Goal: Task Accomplishment & Management: Use online tool/utility

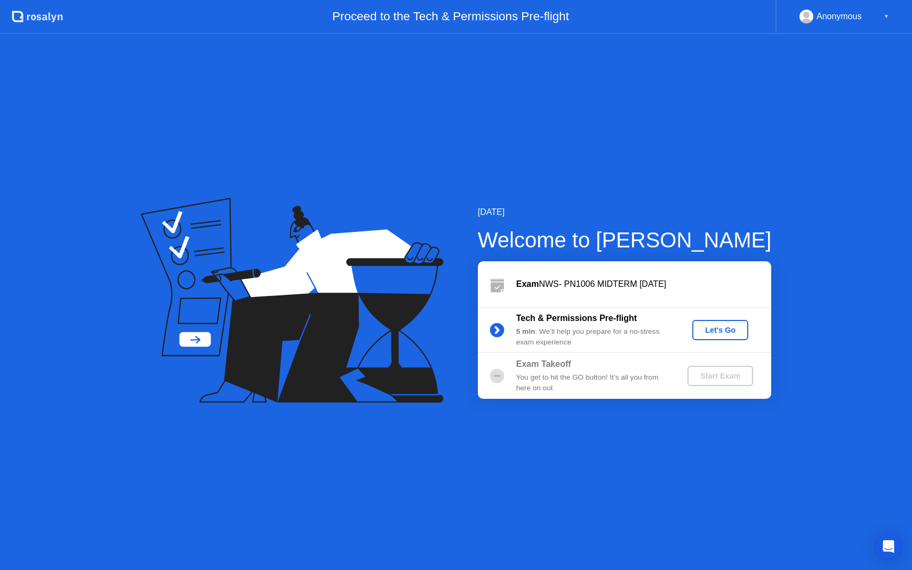
click at [713, 329] on div "Let's Go" at bounding box center [720, 330] width 47 height 9
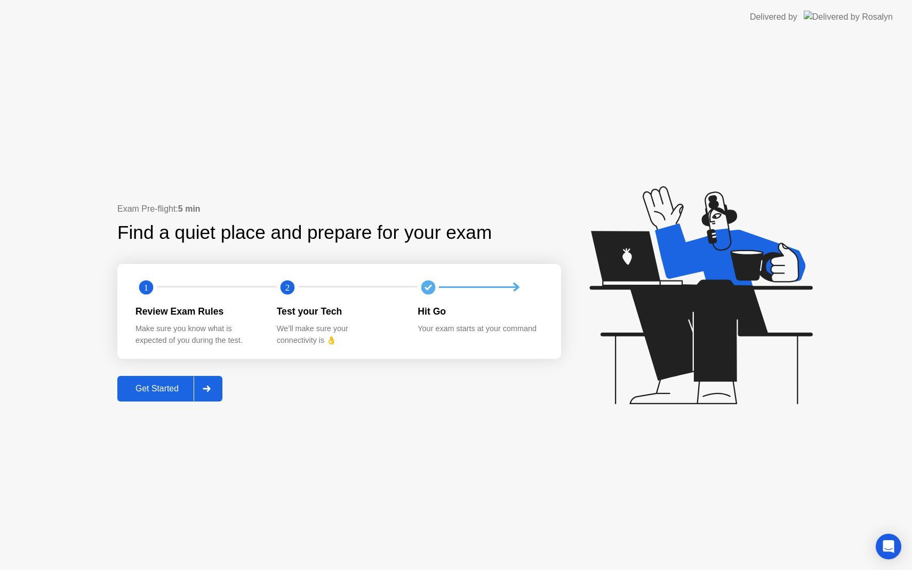
click at [205, 394] on div at bounding box center [207, 389] width 26 height 25
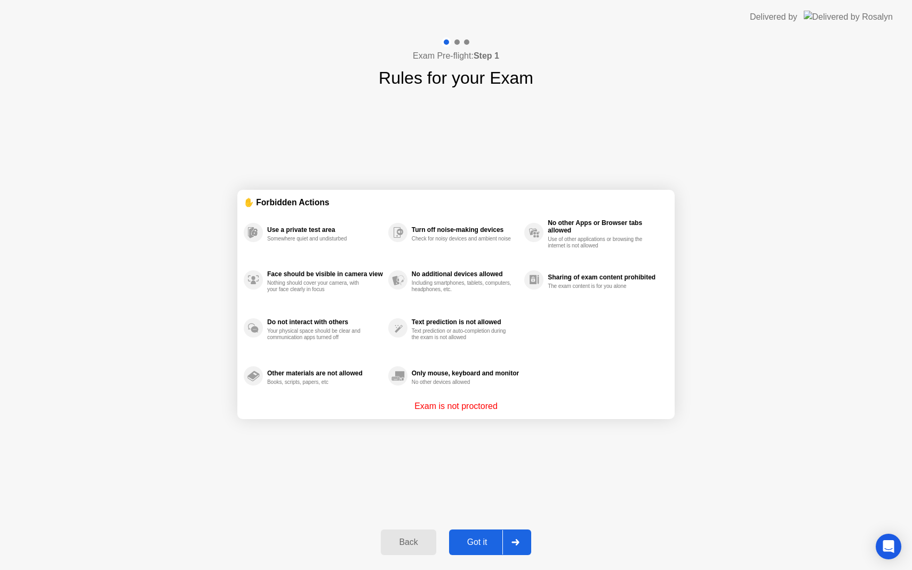
click at [517, 545] on icon at bounding box center [516, 542] width 8 height 6
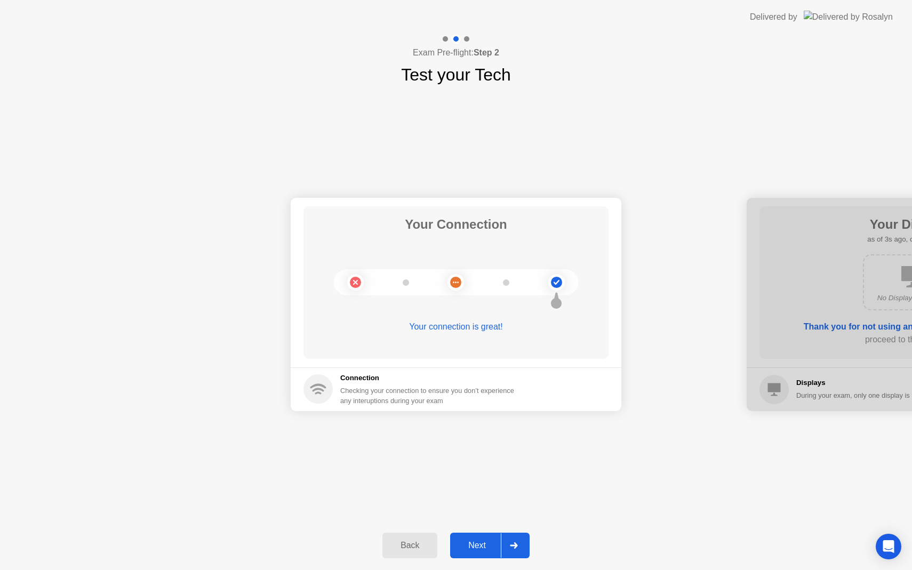
click at [518, 546] on icon at bounding box center [514, 545] width 8 height 6
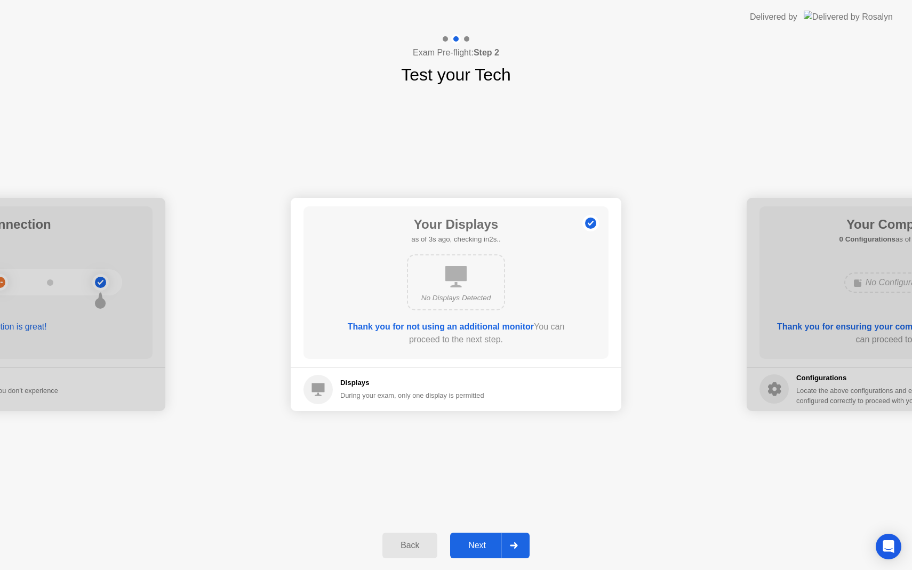
click at [518, 546] on icon at bounding box center [514, 545] width 8 height 6
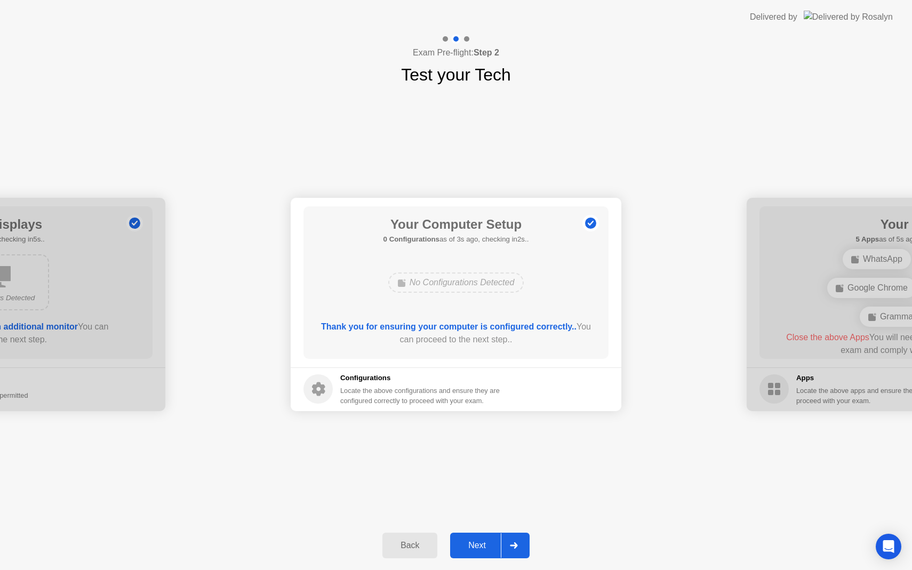
click at [512, 554] on div at bounding box center [514, 545] width 26 height 25
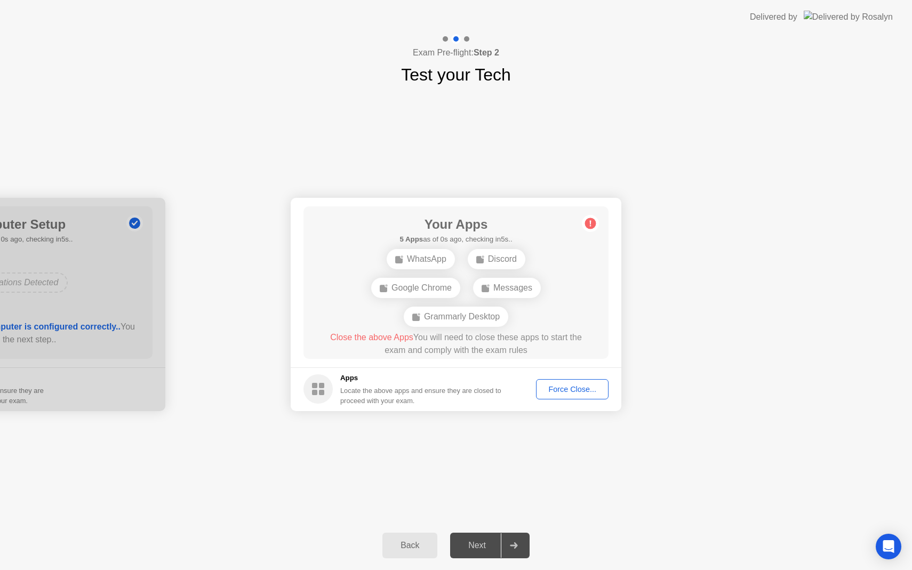
click at [563, 389] on div "Force Close..." at bounding box center [572, 389] width 65 height 9
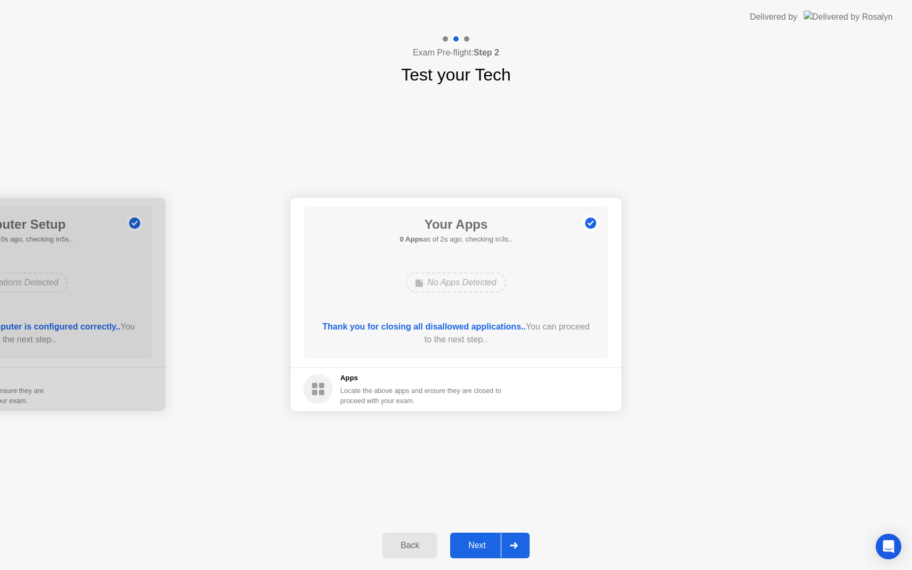
click at [494, 544] on div "Next" at bounding box center [476, 546] width 47 height 10
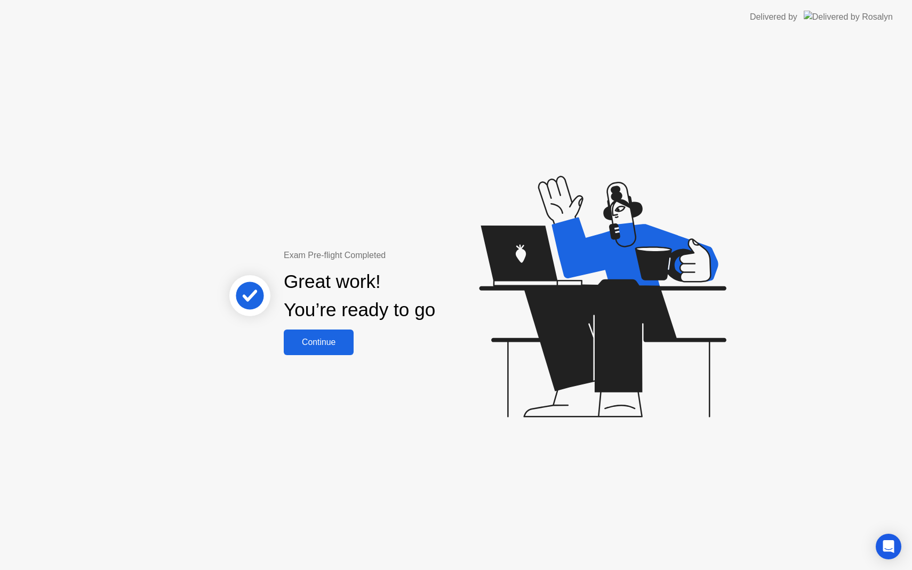
click at [310, 340] on div "Continue" at bounding box center [318, 343] width 63 height 10
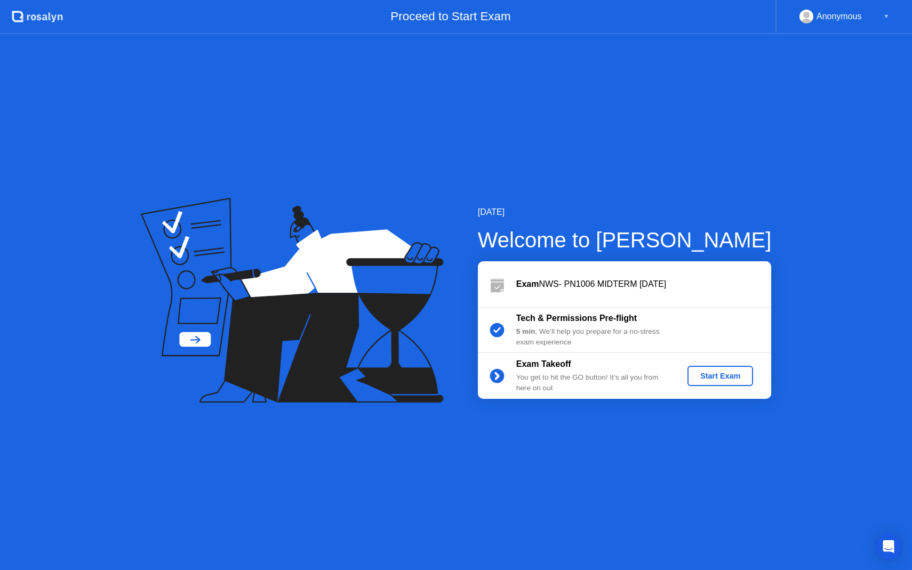
click at [721, 380] on div "Start Exam" at bounding box center [720, 376] width 57 height 9
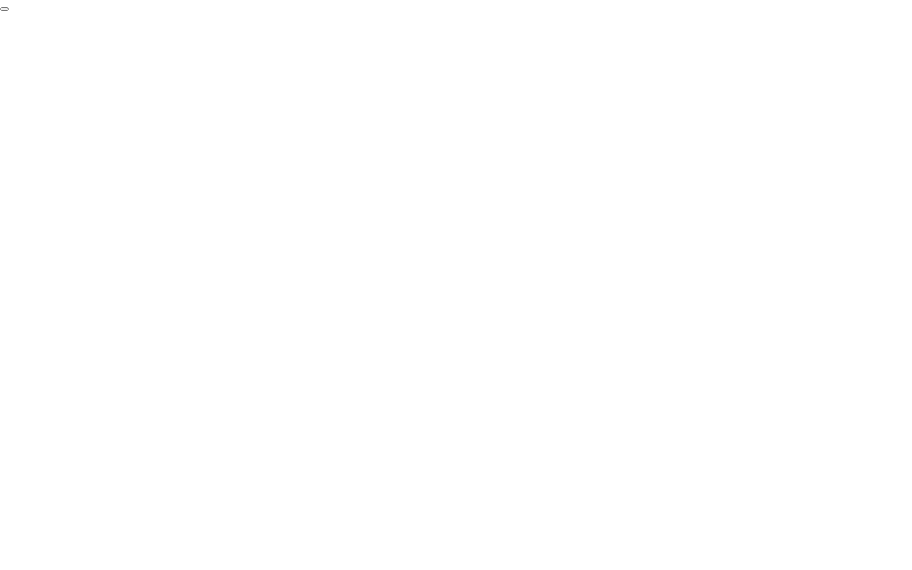
click div "End Proctoring Session"
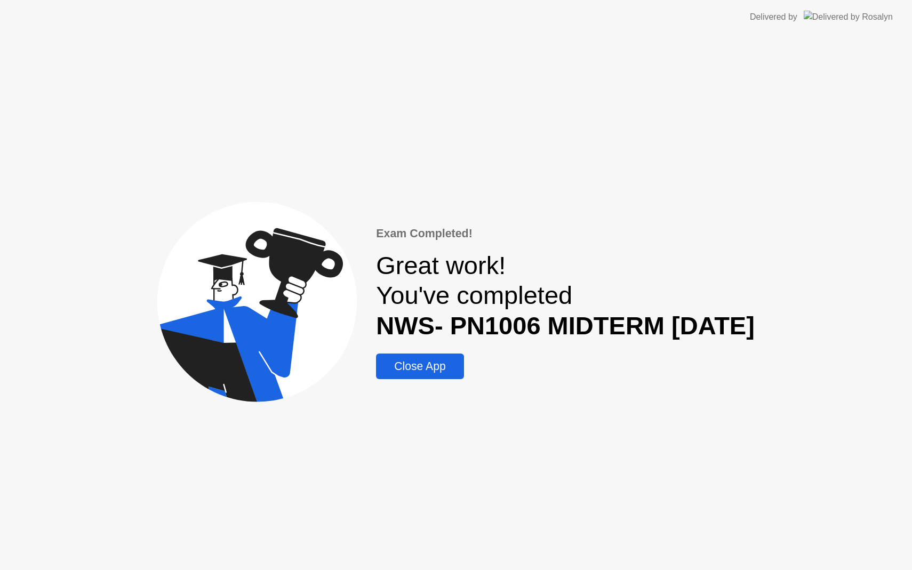
click at [381, 362] on div "Close App" at bounding box center [419, 366] width 81 height 13
